Goal: Entertainment & Leisure: Consume media (video, audio)

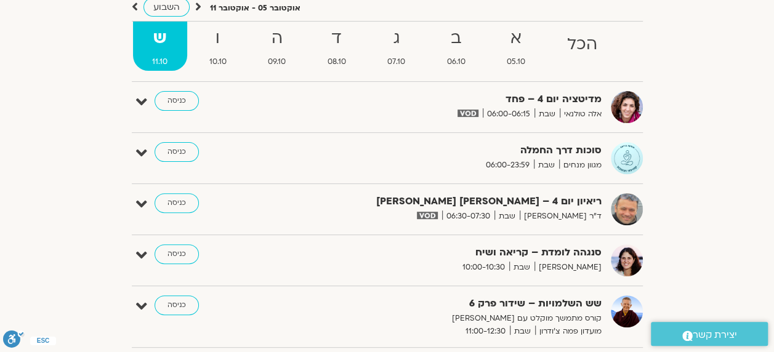
scroll to position [128, 0]
click at [179, 103] on link "כניסה" at bounding box center [177, 101] width 44 height 20
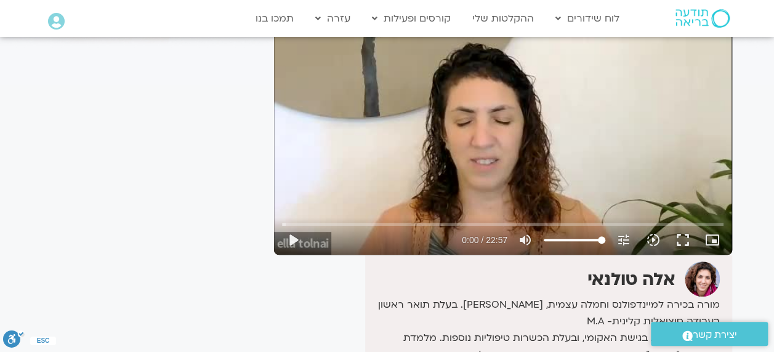
scroll to position [131, 0]
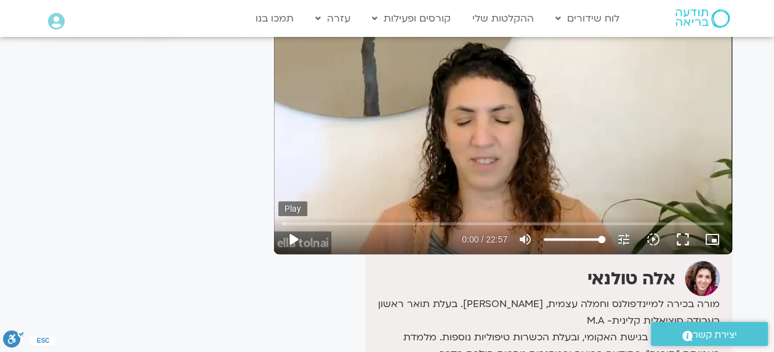
click at [297, 240] on button "play_arrow" at bounding box center [293, 240] width 30 height 30
click at [297, 248] on button "pause" at bounding box center [293, 240] width 30 height 30
click at [296, 238] on button "play_arrow" at bounding box center [293, 240] width 30 height 30
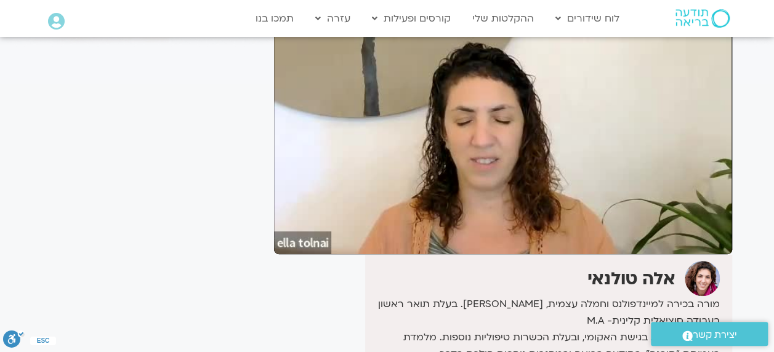
click at [58, 217] on div "It seems we can't find what you're looking for. It seems we can't find what you…" at bounding box center [151, 242] width 231 height 605
click at [181, 209] on div "It seems we can't find what you're looking for. It seems we can't find what you…" at bounding box center [151, 242] width 231 height 605
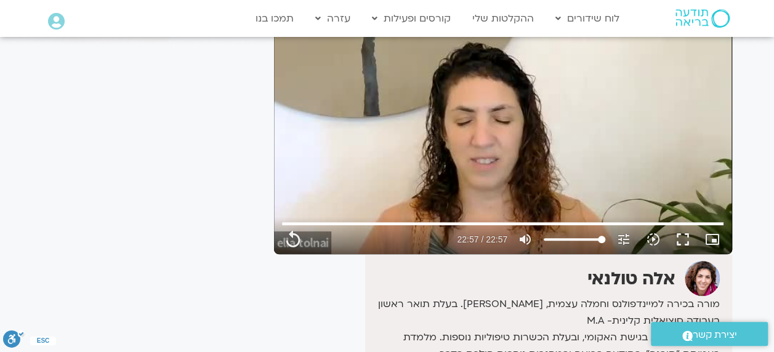
type input "1377.76"
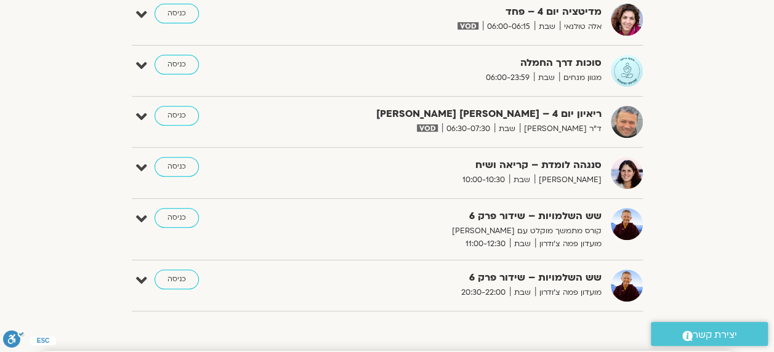
scroll to position [217, 0]
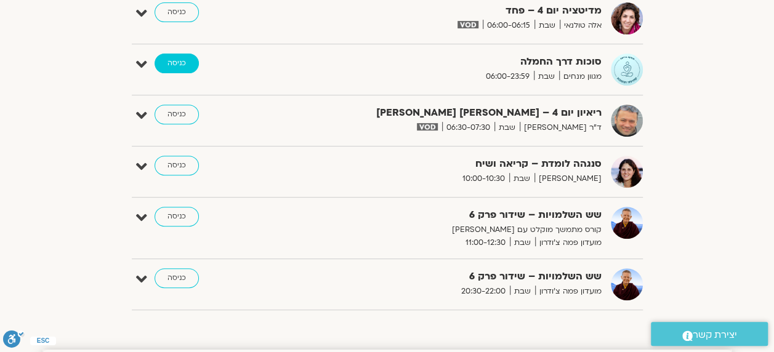
click at [176, 68] on link "כניסה" at bounding box center [177, 64] width 44 height 20
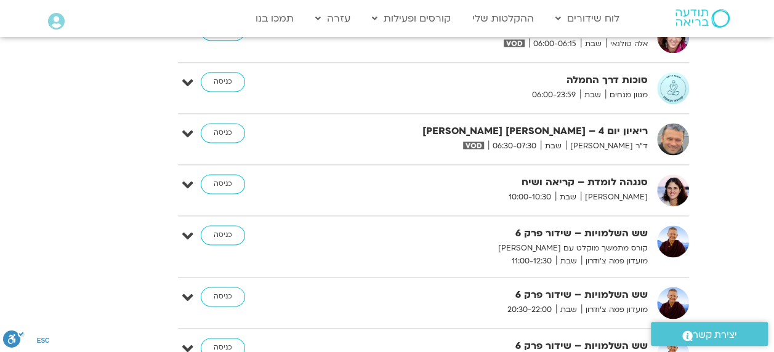
scroll to position [3105, 0]
click at [483, 142] on img at bounding box center [473, 145] width 20 height 7
click at [221, 123] on link "כניסה" at bounding box center [223, 133] width 44 height 20
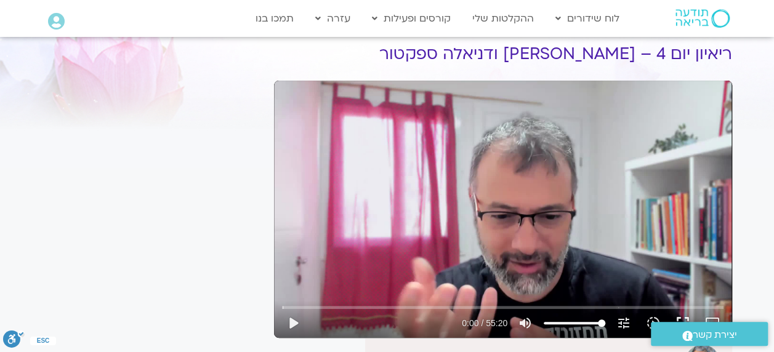
scroll to position [46, 0]
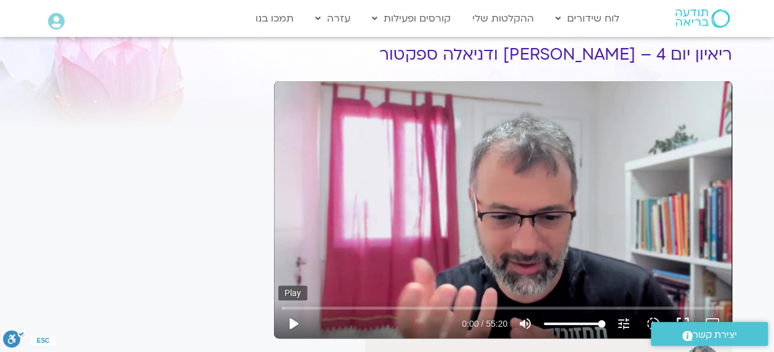
click at [302, 328] on button "play_arrow" at bounding box center [293, 324] width 30 height 30
click at [294, 320] on button "pause" at bounding box center [293, 324] width 30 height 30
click at [169, 191] on div "It seems we can't find what you're looking for. It seems we can't find what you…" at bounding box center [151, 261] width 231 height 472
click at [295, 323] on button "play_arrow" at bounding box center [293, 324] width 30 height 30
click at [406, 312] on div at bounding box center [381, 324] width 146 height 30
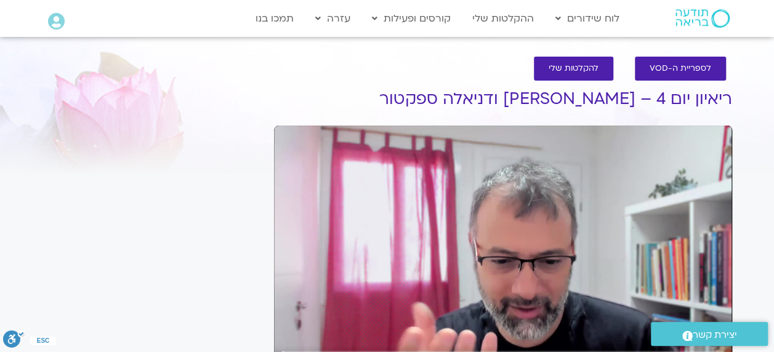
scroll to position [0, 0]
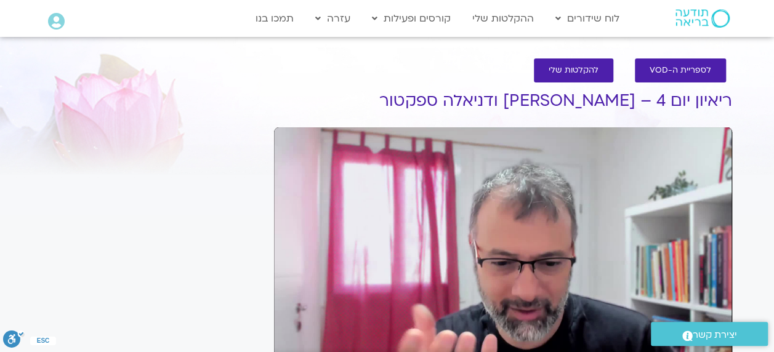
type input "8.709485"
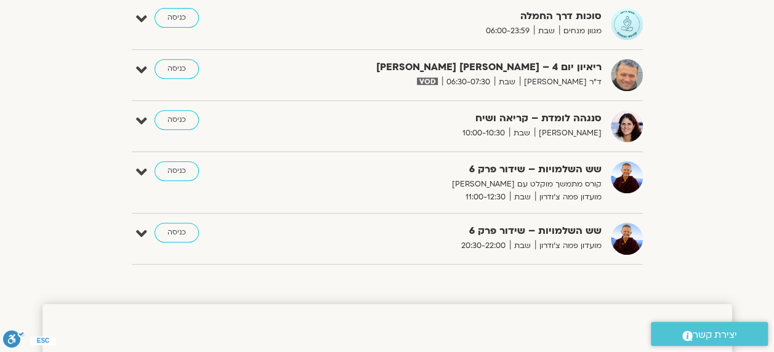
scroll to position [263, 0]
